Goal: Task Accomplishment & Management: Complete application form

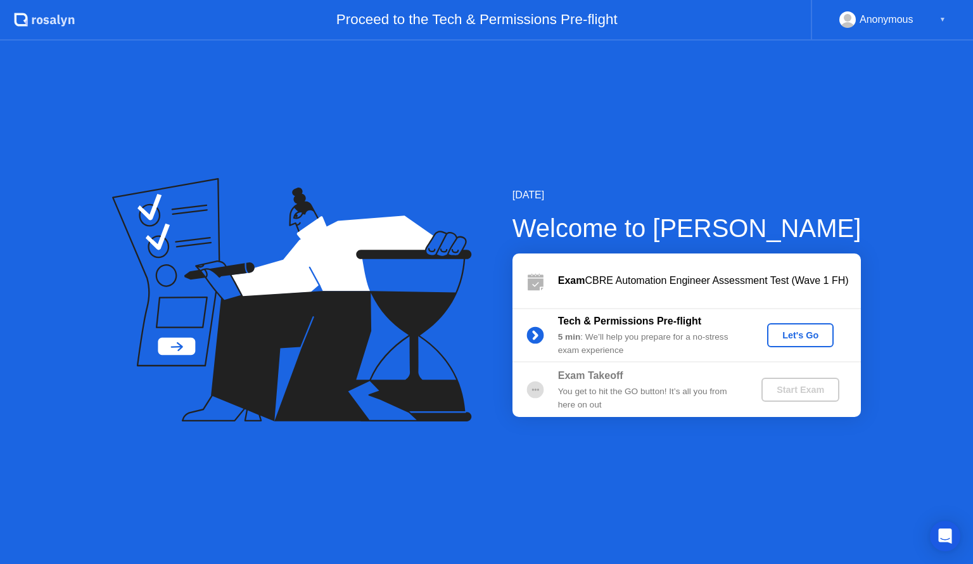
click at [799, 335] on div "Let's Go" at bounding box center [801, 335] width 56 height 10
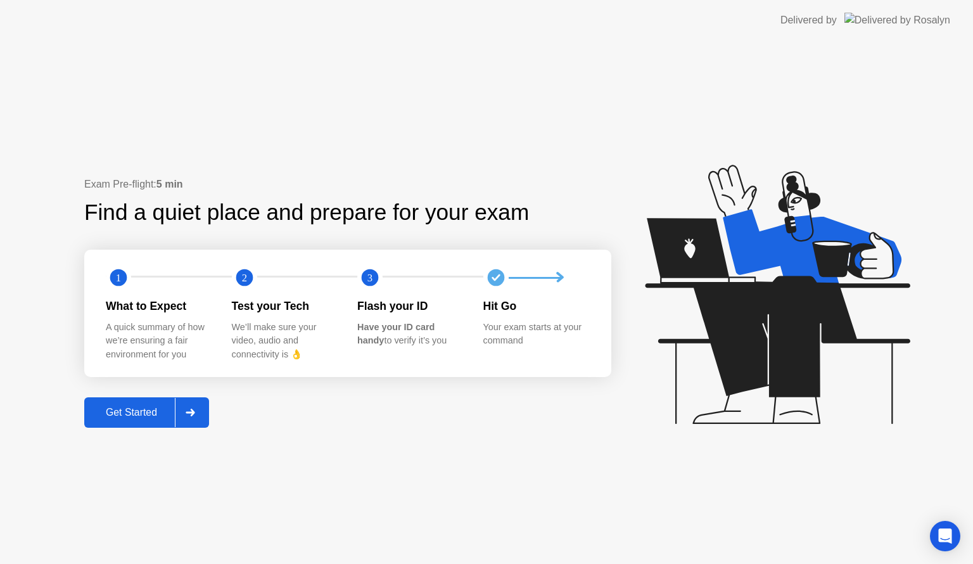
click at [98, 413] on div "Get Started" at bounding box center [131, 412] width 87 height 11
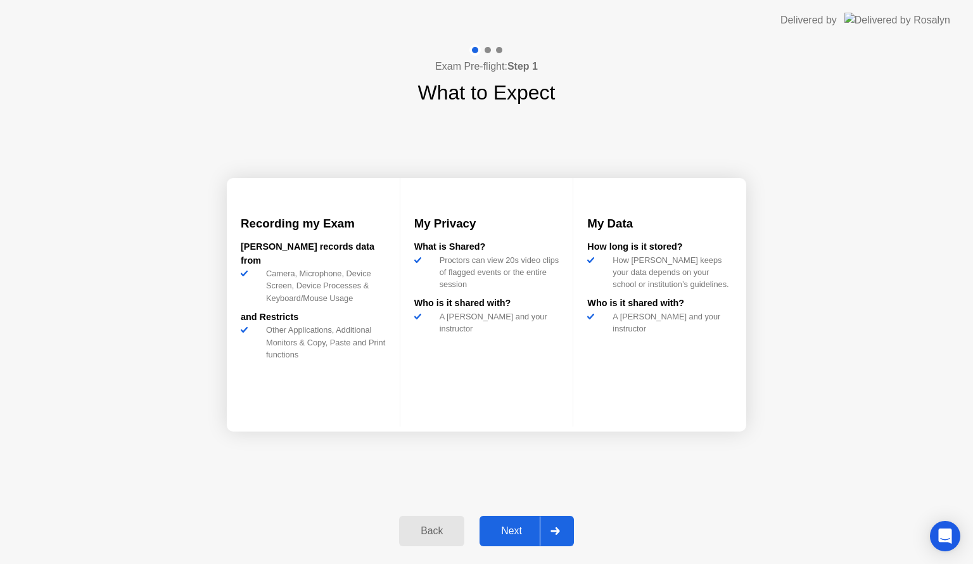
click at [496, 539] on button "Next" at bounding box center [527, 531] width 94 height 30
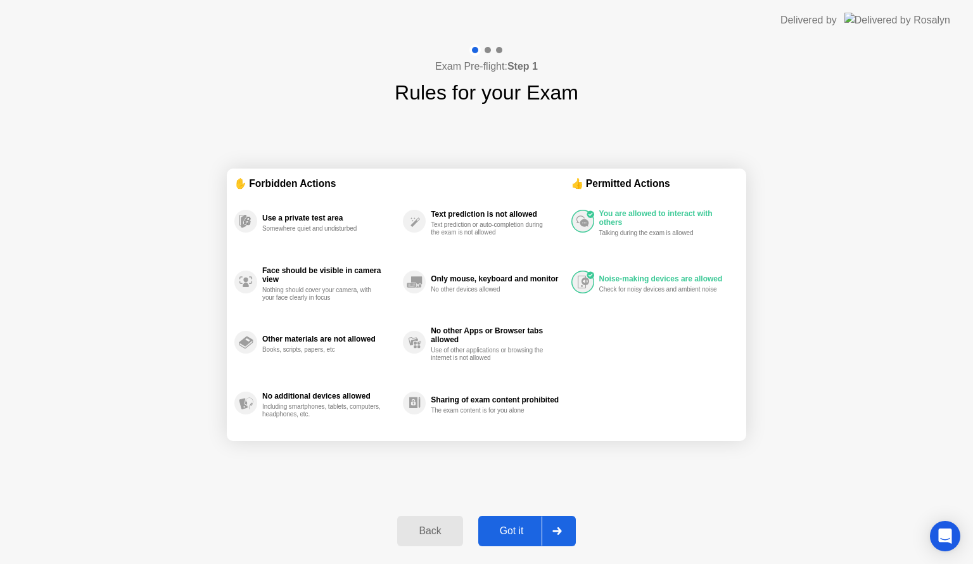
click at [499, 527] on div "Got it" at bounding box center [512, 530] width 60 height 11
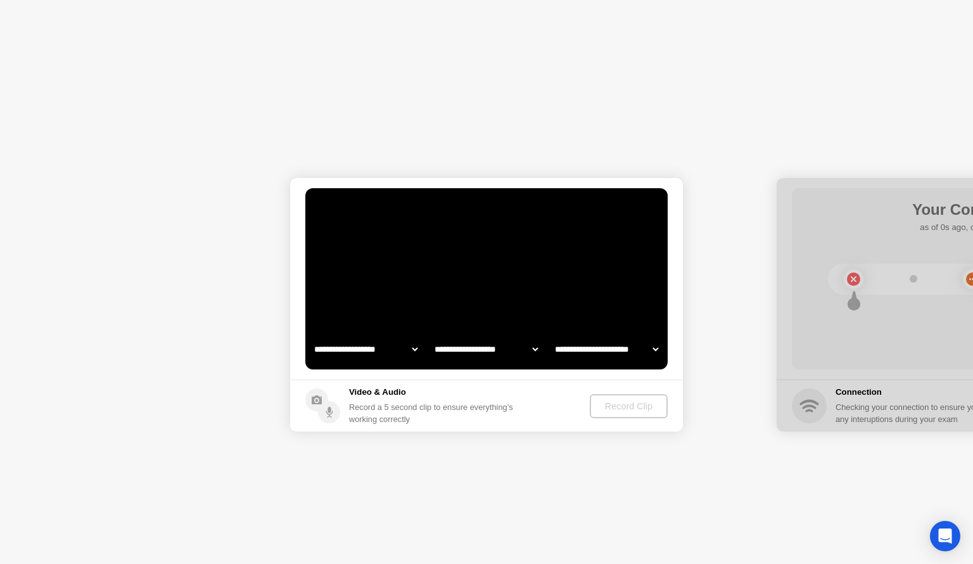
select select "**********"
select select "*******"
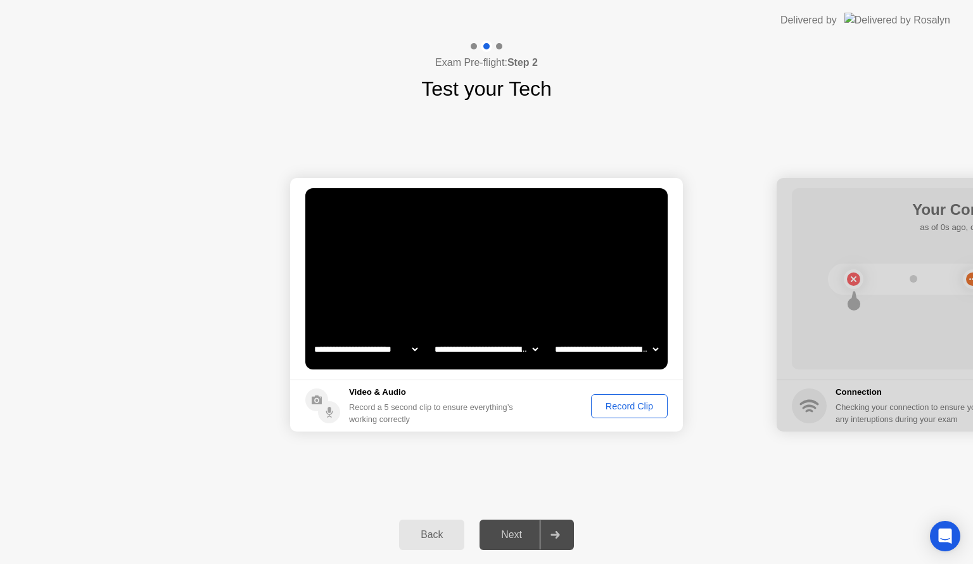
click at [601, 404] on div "Record Clip" at bounding box center [630, 406] width 68 height 10
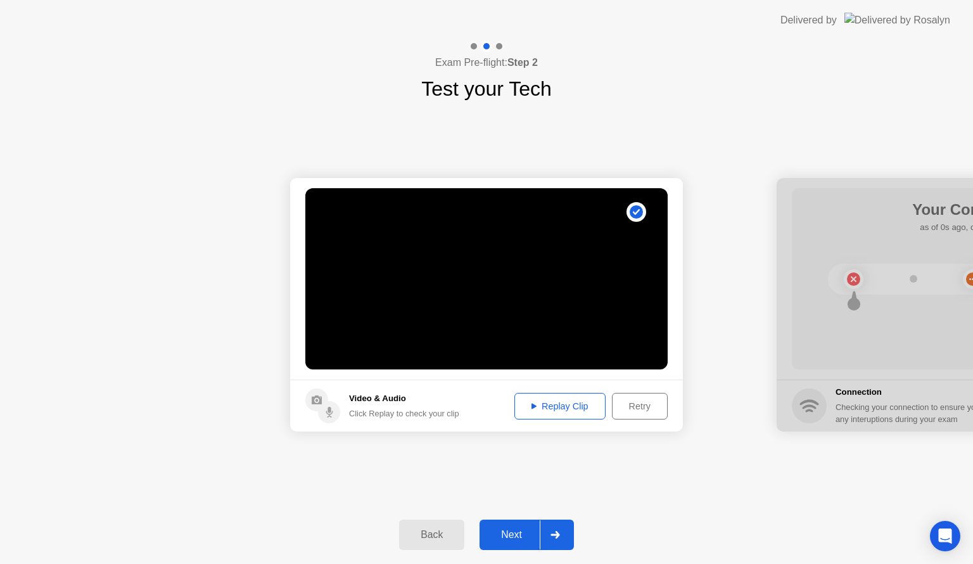
click at [522, 525] on button "Next" at bounding box center [527, 535] width 94 height 30
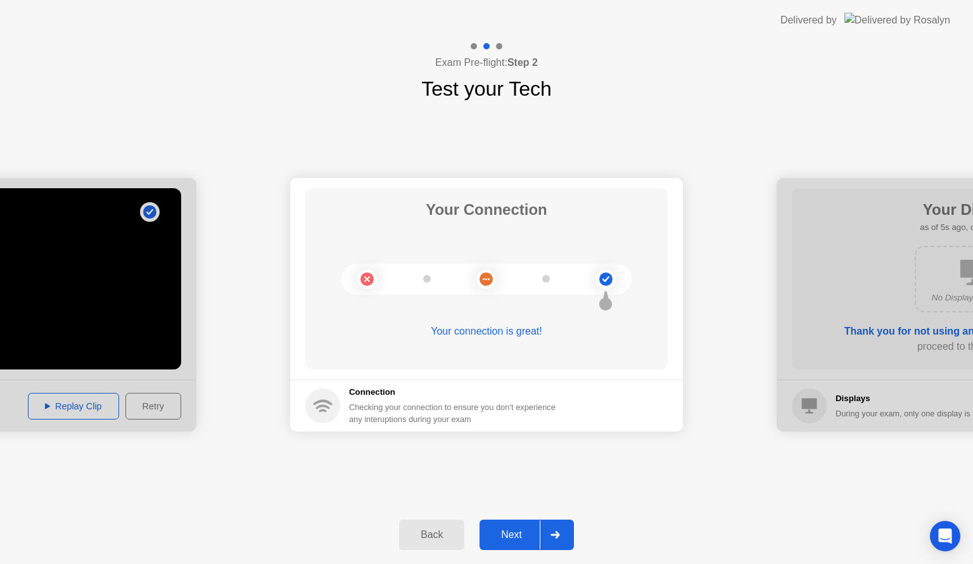
click at [520, 534] on div "Next" at bounding box center [512, 534] width 56 height 11
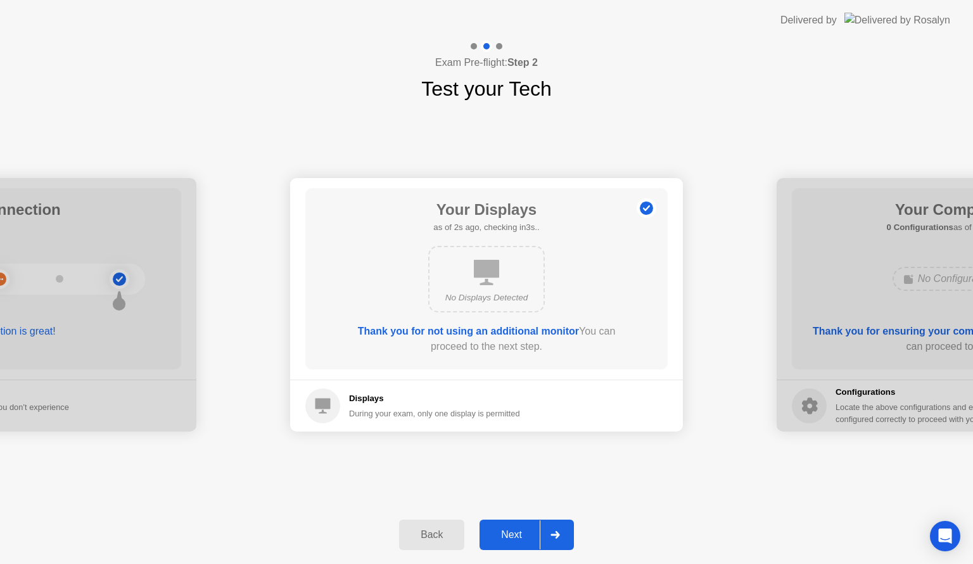
click at [520, 534] on div "Next" at bounding box center [512, 534] width 56 height 11
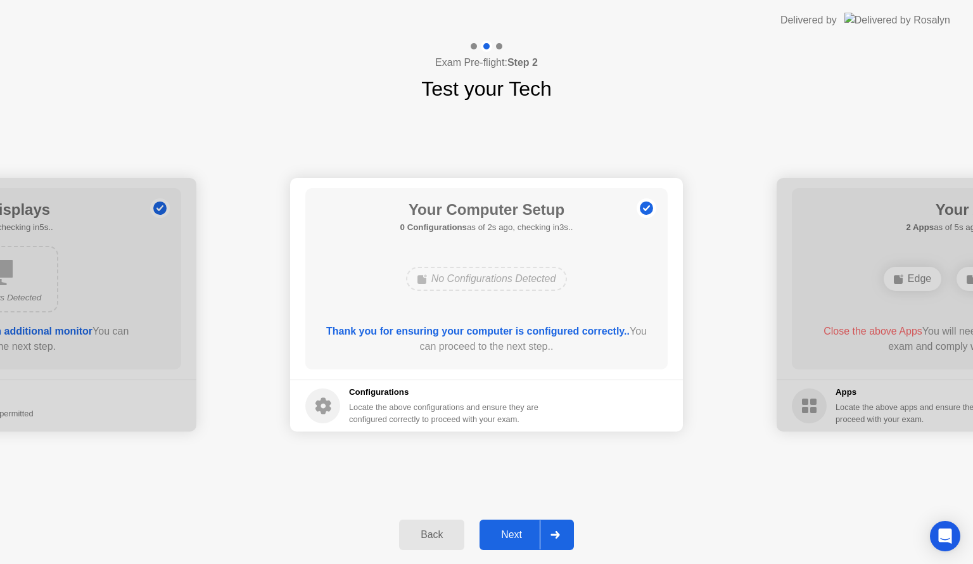
click at [520, 534] on div "Next" at bounding box center [512, 534] width 56 height 11
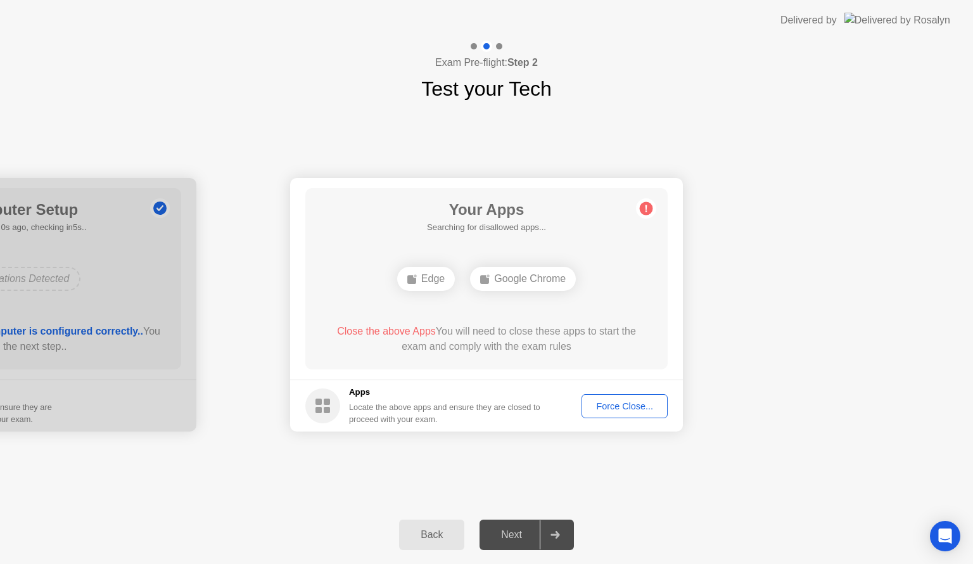
click at [615, 406] on div "Force Close..." at bounding box center [624, 406] width 77 height 10
click at [612, 407] on div "Force Close..." at bounding box center [624, 406] width 77 height 10
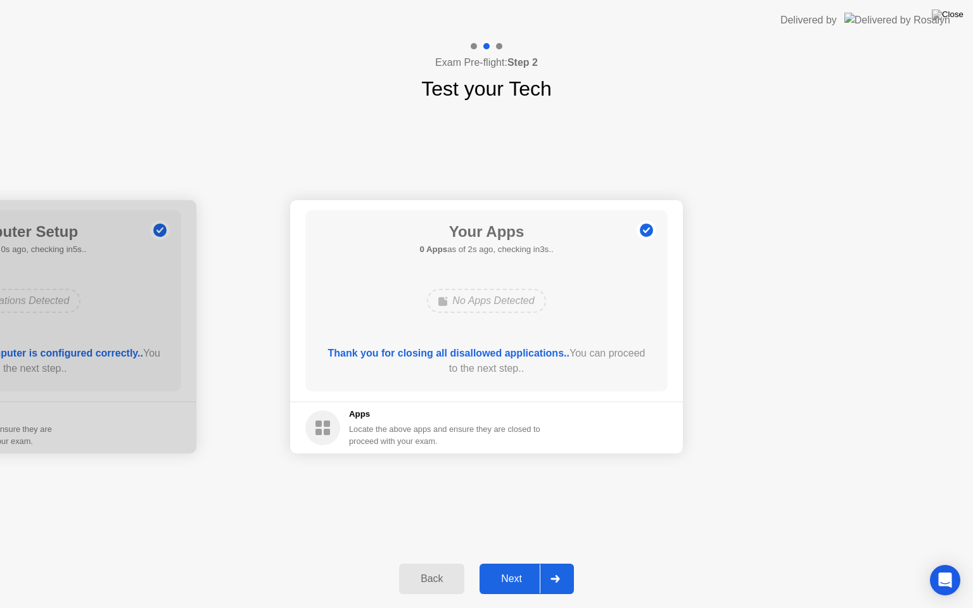
click at [503, 563] on div "Next" at bounding box center [512, 579] width 56 height 11
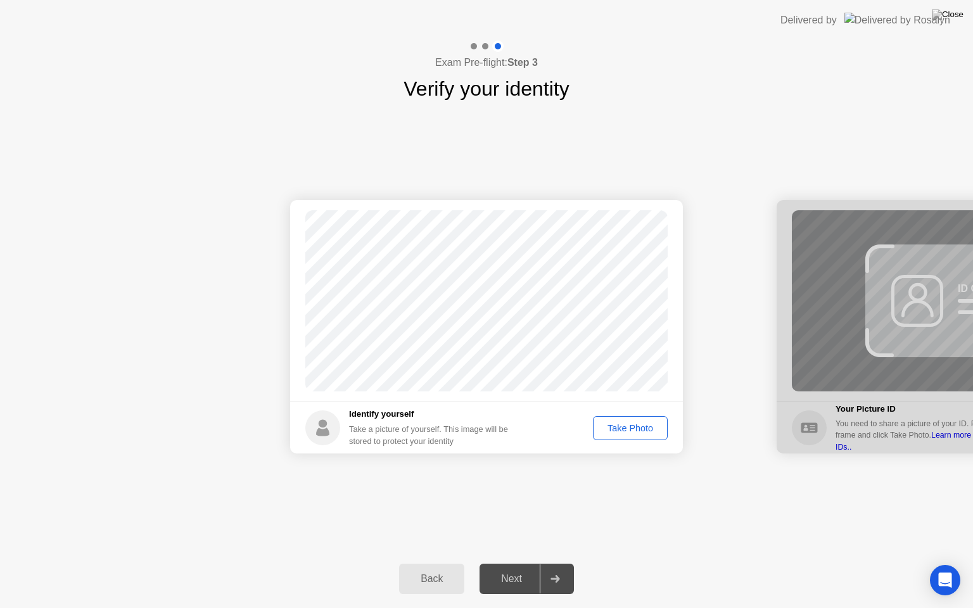
click at [604, 423] on div "Take Photo" at bounding box center [631, 428] width 66 height 10
drag, startPoint x: 512, startPoint y: 580, endPoint x: 510, endPoint y: 572, distance: 7.8
click at [511, 563] on div "Next" at bounding box center [512, 579] width 56 height 11
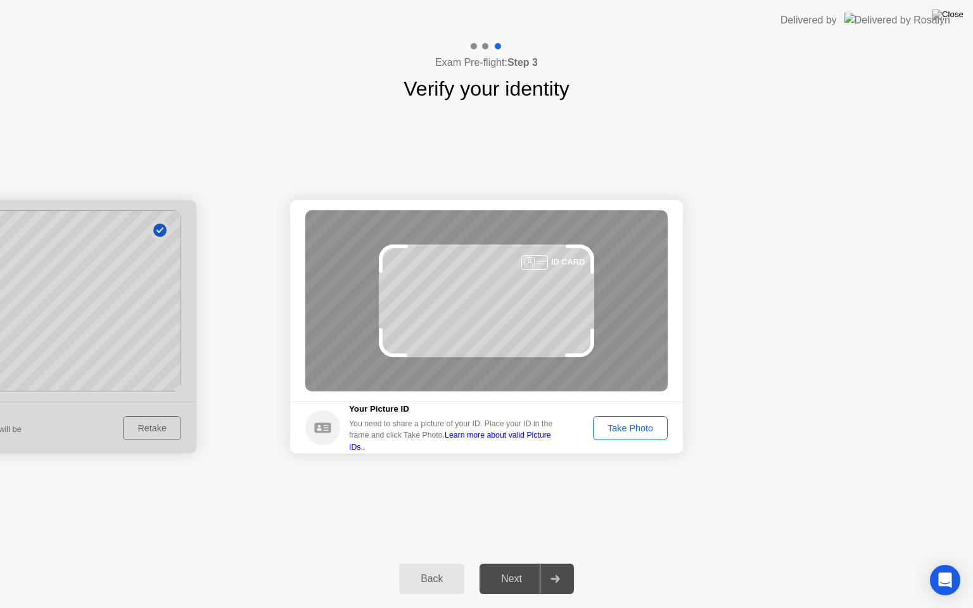
click at [619, 425] on div "Take Photo" at bounding box center [631, 428] width 66 height 10
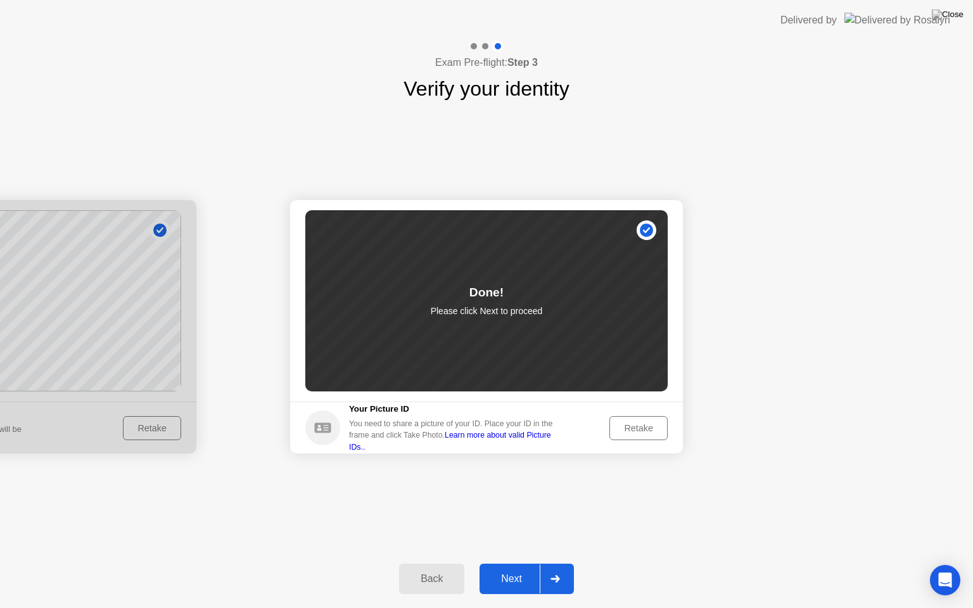
click at [524, 563] on div "Next" at bounding box center [512, 579] width 56 height 11
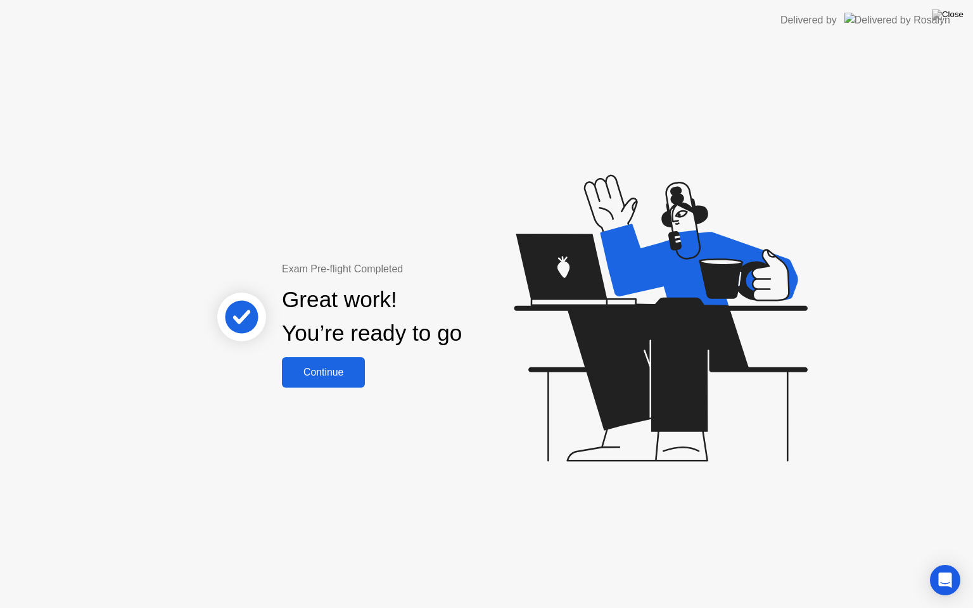
click at [293, 385] on div "Exam Pre-flight Completed Great work! You’re ready to go Continue" at bounding box center [486, 325] width 973 height 568
click at [299, 373] on div "Continue" at bounding box center [323, 372] width 75 height 11
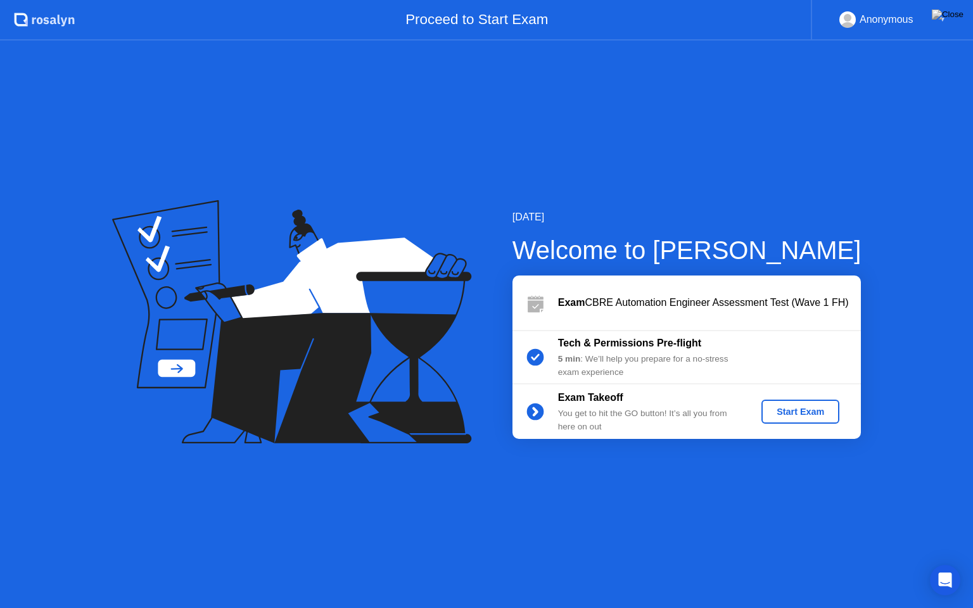
click at [788, 414] on div "Start Exam" at bounding box center [801, 412] width 68 height 10
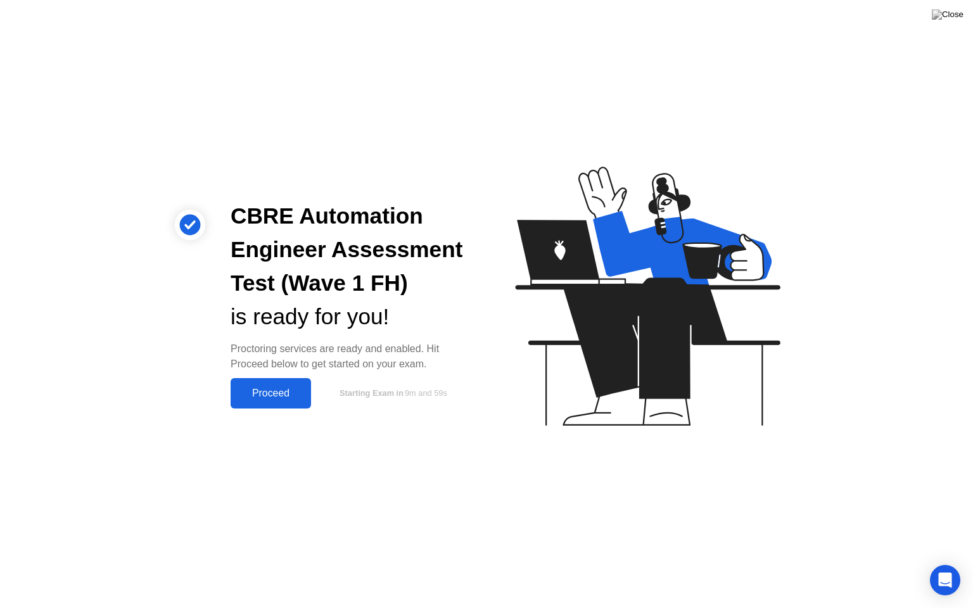
click at [283, 398] on div "Proceed" at bounding box center [270, 393] width 73 height 11
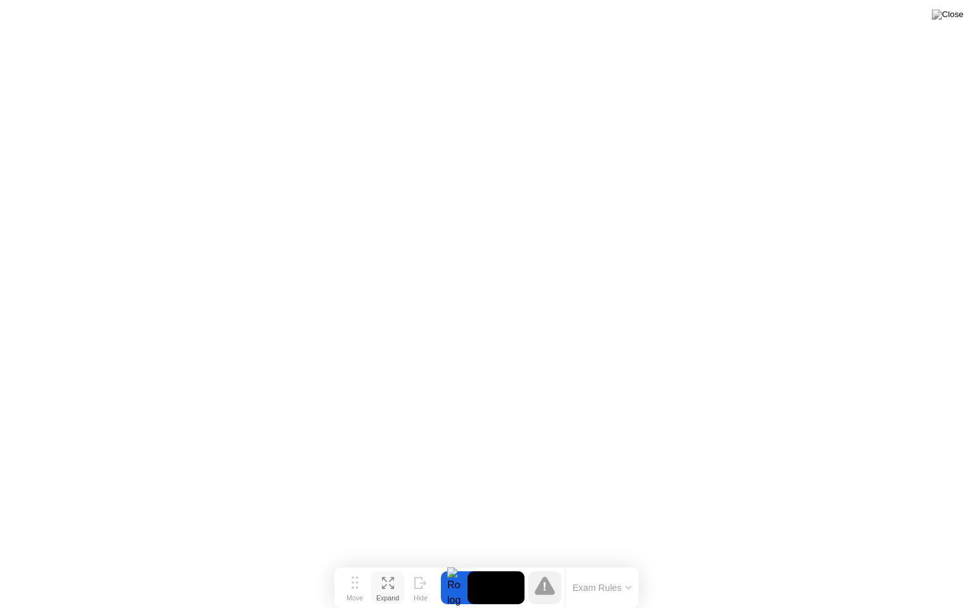
click at [394, 563] on button "Expand" at bounding box center [387, 588] width 33 height 33
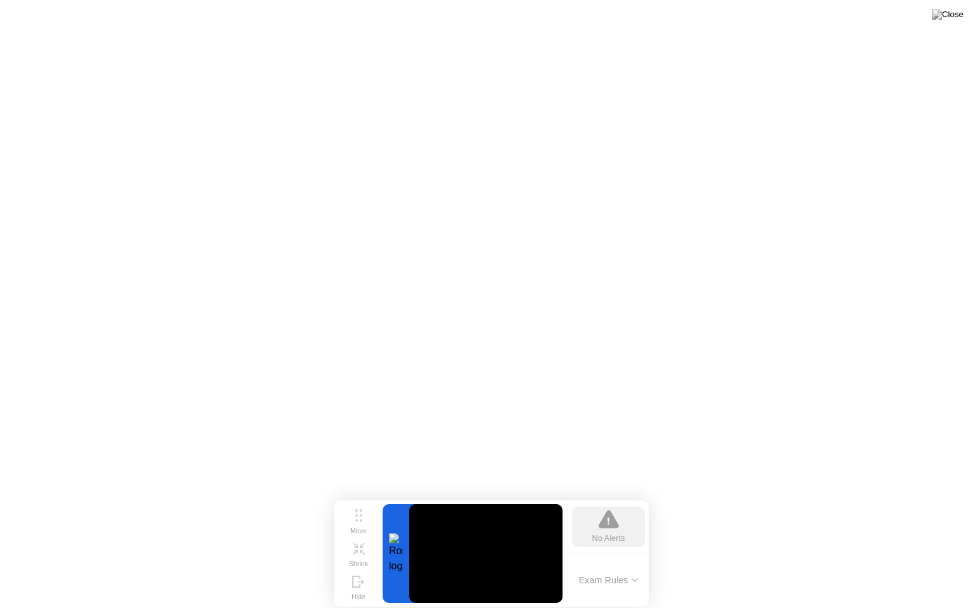
click at [359, 563] on icon at bounding box center [358, 582] width 13 height 12
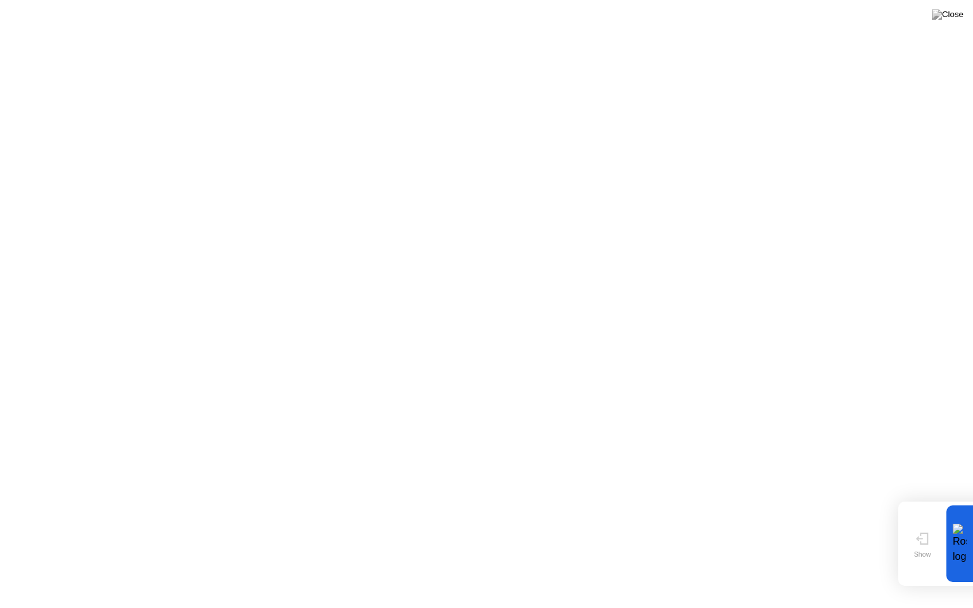
click at [903, 550] on div "Move Show" at bounding box center [923, 544] width 41 height 77
click at [915, 551] on div "Show" at bounding box center [923, 555] width 17 height 8
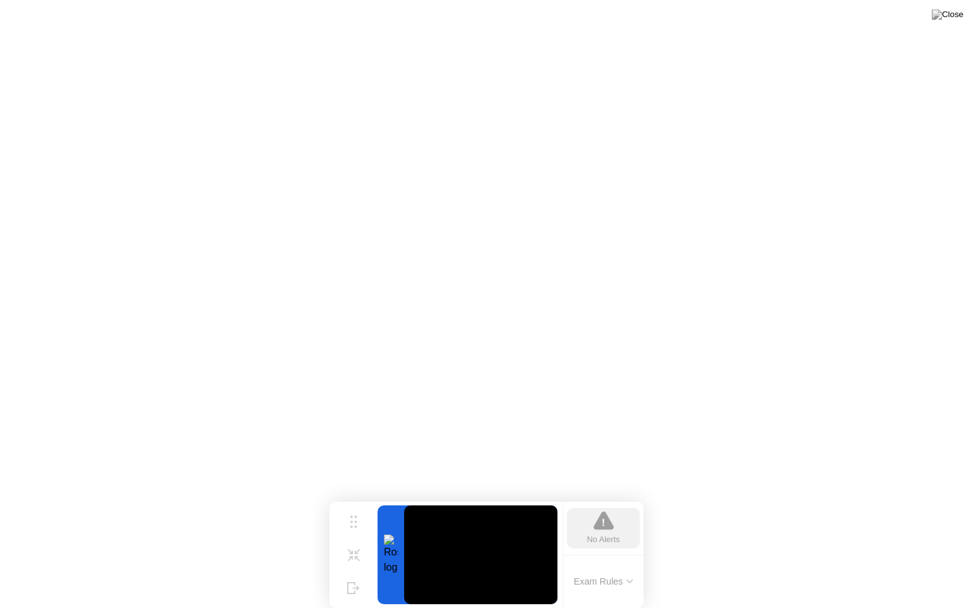
click at [616, 543] on div "No Alerts" at bounding box center [604, 540] width 33 height 12
click at [617, 563] on button "Exam Rules" at bounding box center [603, 581] width 67 height 11
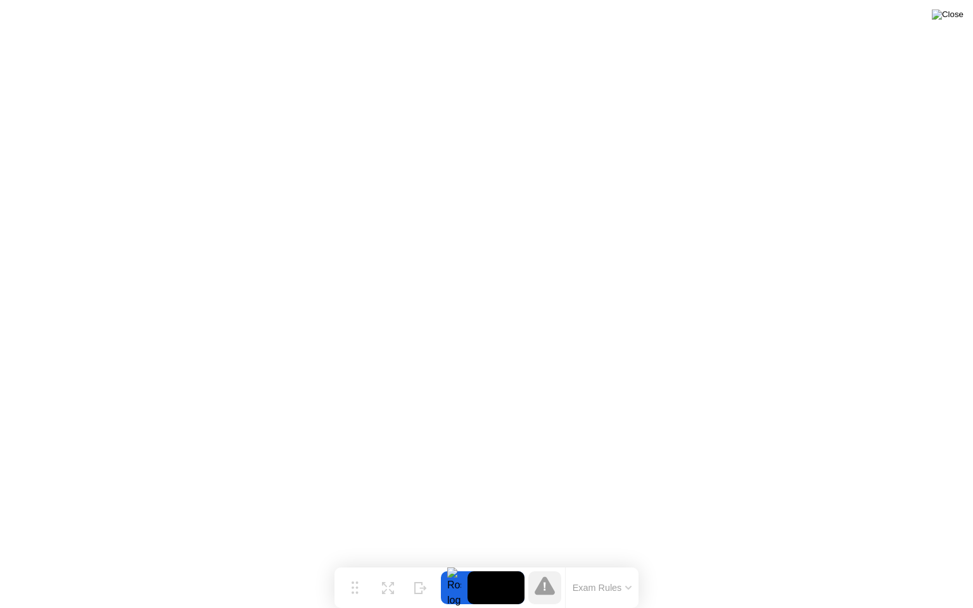
click at [960, 18] on img at bounding box center [948, 15] width 32 height 10
